Goal: Check status: Verify the current state of an ongoing process or item

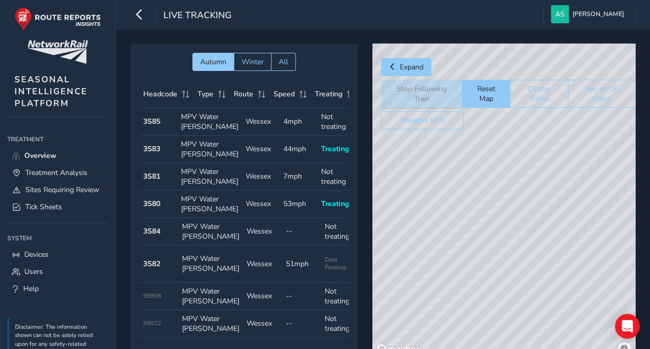
drag, startPoint x: 602, startPoint y: 206, endPoint x: 530, endPoint y: 202, distance: 73.0
click at [530, 202] on div "© Mapbox © OpenStreetMap Improve this map" at bounding box center [503, 200] width 263 height 314
click at [455, 195] on div "© Mapbox © OpenStreetMap Improve this map" at bounding box center [503, 200] width 263 height 314
drag, startPoint x: 445, startPoint y: 169, endPoint x: 563, endPoint y: 210, distance: 124.8
click at [563, 210] on div "© Mapbox © OpenStreetMap Improve this map" at bounding box center [503, 200] width 263 height 314
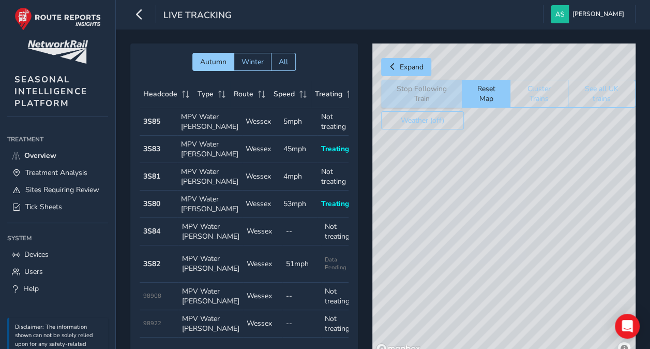
click at [518, 180] on div "© Mapbox © OpenStreetMap Improve this map" at bounding box center [503, 200] width 263 height 314
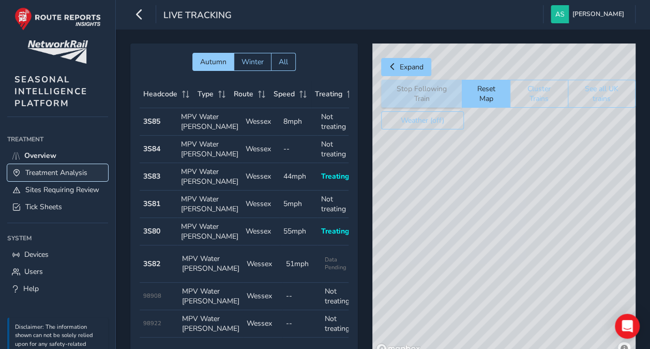
click at [65, 165] on link "Treatment Analysis" at bounding box center [57, 172] width 101 height 17
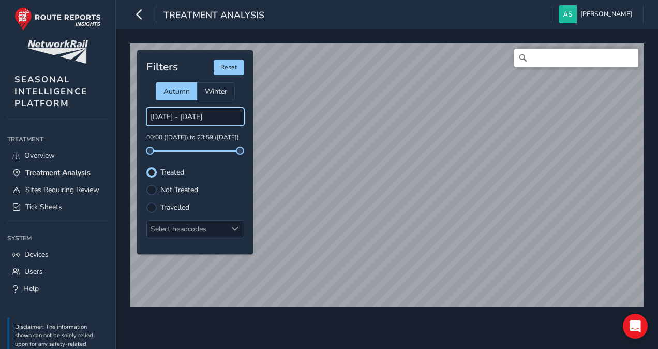
click at [178, 118] on input "[DATE] - [DATE]" at bounding box center [195, 117] width 98 height 18
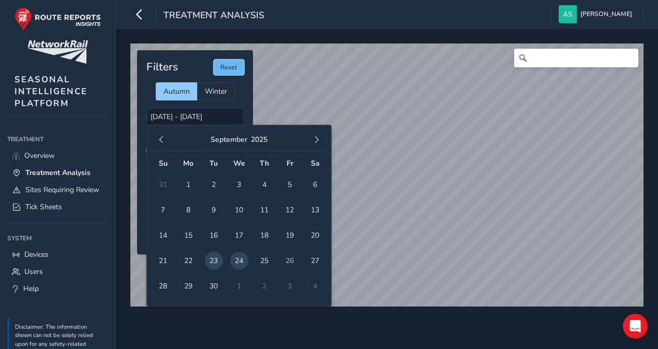
click at [234, 72] on button "Reset" at bounding box center [229, 67] width 31 height 16
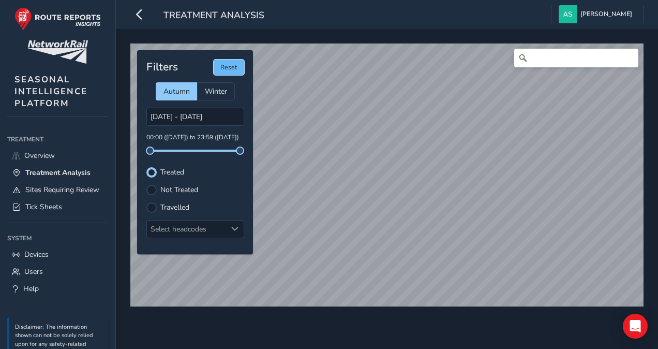
click at [234, 68] on button "Reset" at bounding box center [229, 67] width 31 height 16
click at [213, 113] on input "[DATE] - [DATE]" at bounding box center [195, 117] width 98 height 18
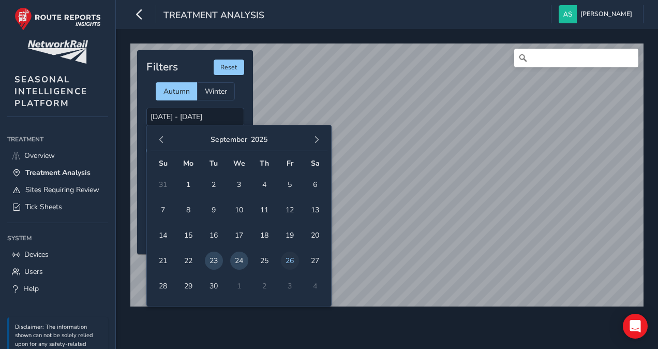
click at [286, 258] on span "26" at bounding box center [290, 260] width 18 height 18
click at [316, 260] on span "27" at bounding box center [315, 260] width 18 height 18
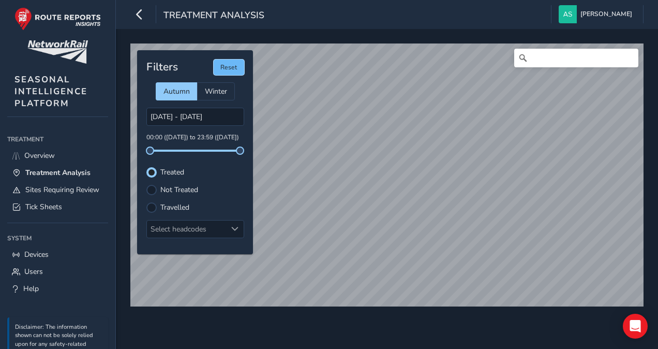
click at [232, 66] on button "Reset" at bounding box center [229, 67] width 31 height 16
type input "[DATE] - [DATE]"
click at [55, 154] on span "Overview" at bounding box center [39, 155] width 31 height 10
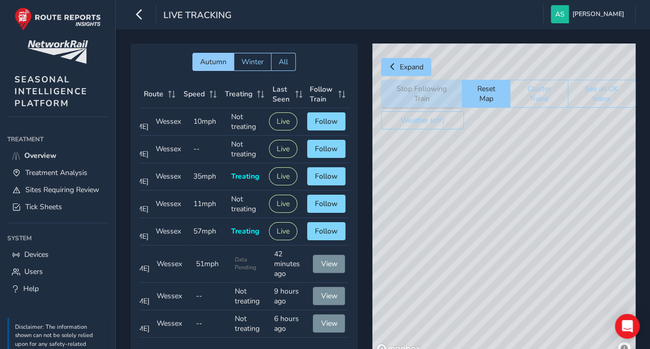
scroll to position [0, 95]
click at [330, 213] on button "Follow" at bounding box center [326, 203] width 38 height 18
click at [317, 213] on button "Follow" at bounding box center [326, 203] width 38 height 18
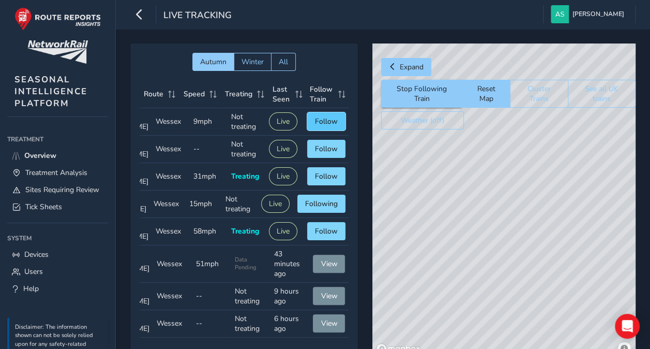
click at [317, 126] on span "Follow" at bounding box center [326, 121] width 23 height 10
click at [317, 126] on span "Following" at bounding box center [321, 121] width 33 height 10
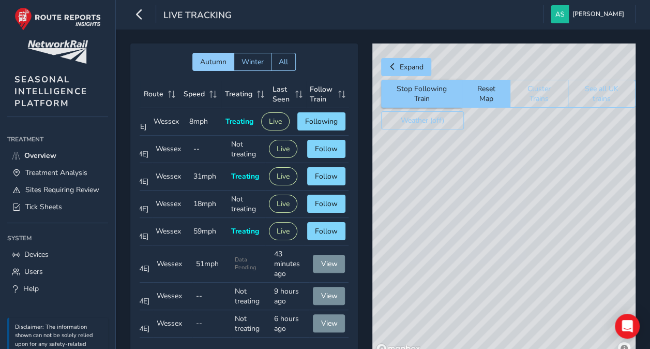
drag, startPoint x: 248, startPoint y: 331, endPoint x: 193, endPoint y: 325, distance: 54.7
click at [193, 324] on tbody "Headcode 3S85 Type MPV Water [PERSON_NAME] Route Wessex Speed 8mph Treating Tre…" at bounding box center [199, 222] width 299 height 229
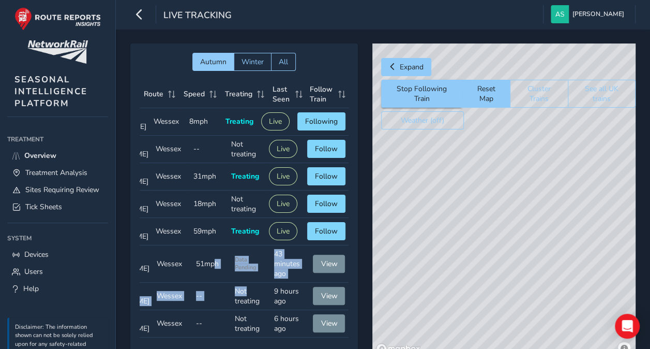
scroll to position [6, 95]
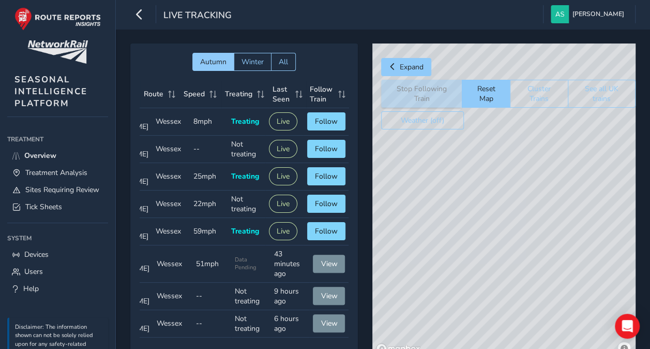
click at [153, 282] on td "Route Wessex" at bounding box center [172, 263] width 39 height 37
